Goal: Book appointment/travel/reservation

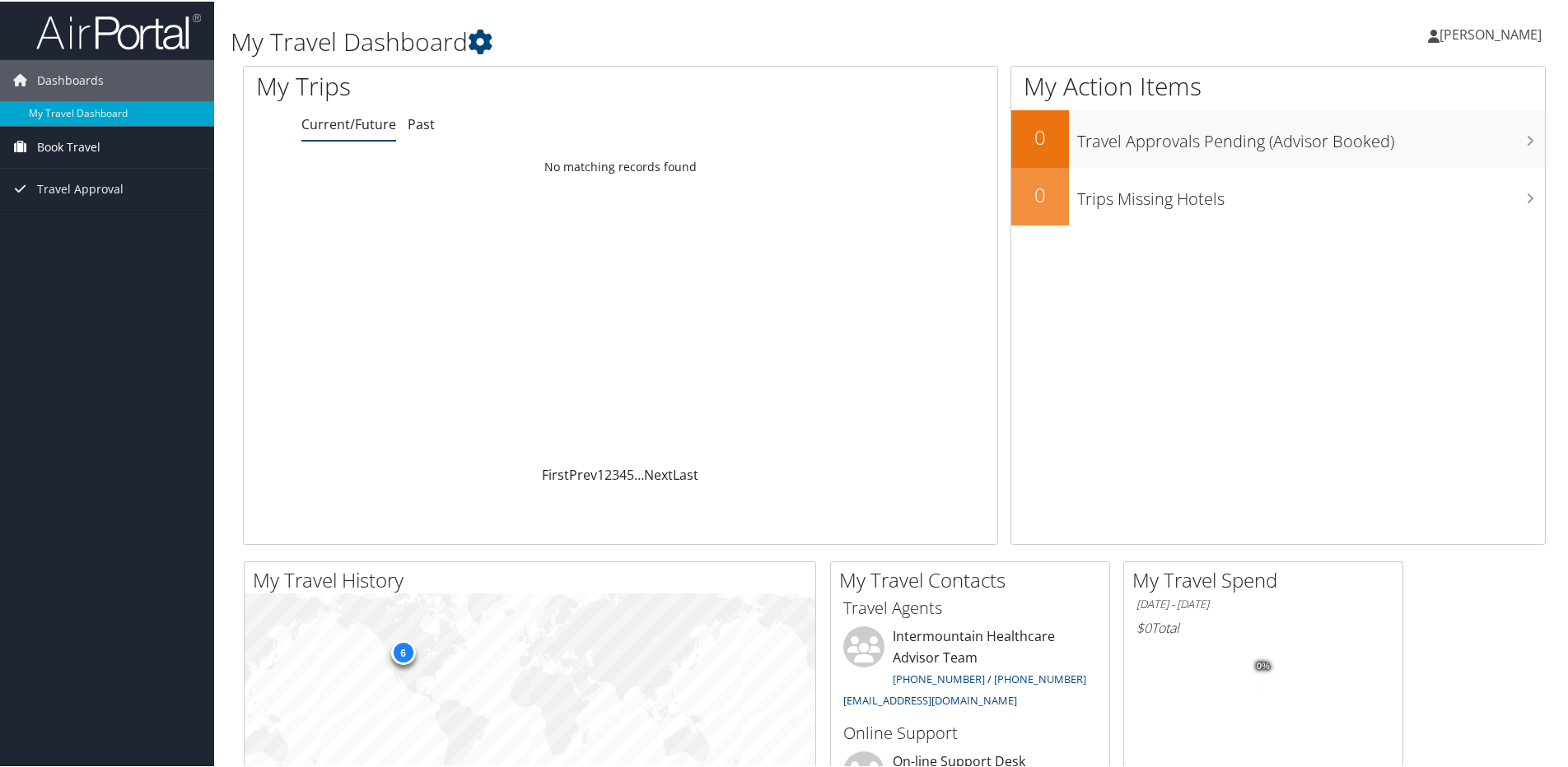
click at [87, 145] on span "Book Travel" at bounding box center [69, 145] width 63 height 41
click at [86, 204] on link "Book/Manage Online Trips" at bounding box center [107, 203] width 214 height 25
